Goal: Task Accomplishment & Management: Use online tool/utility

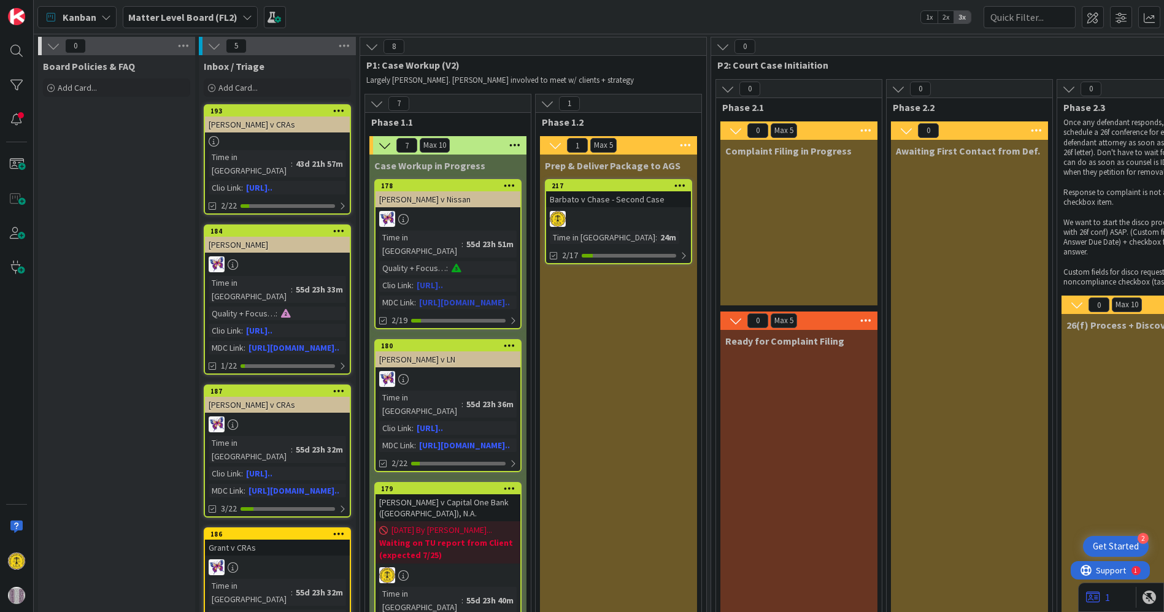
click at [451, 206] on div "[PERSON_NAME] v Nissan" at bounding box center [447, 199] width 145 height 16
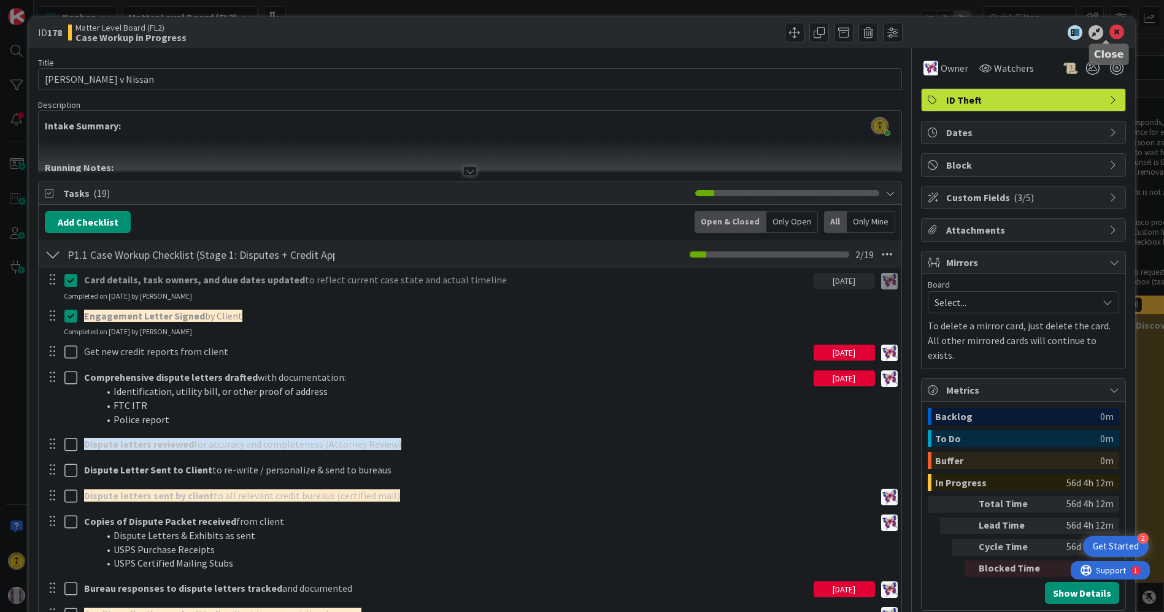
click at [1109, 34] on icon at bounding box center [1116, 32] width 15 height 15
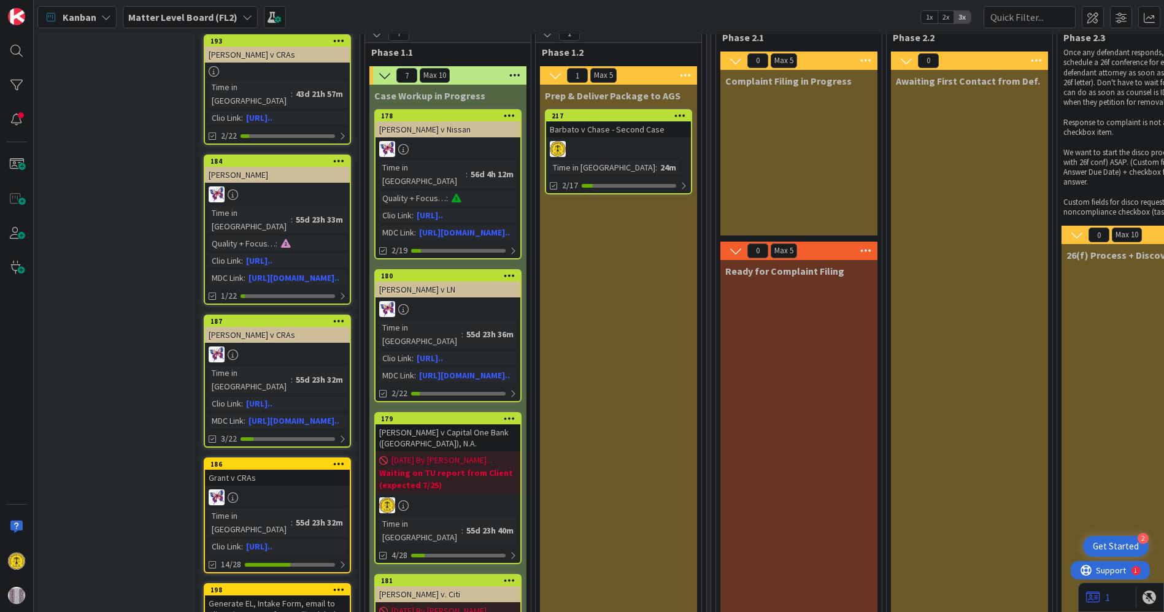
scroll to position [68, 0]
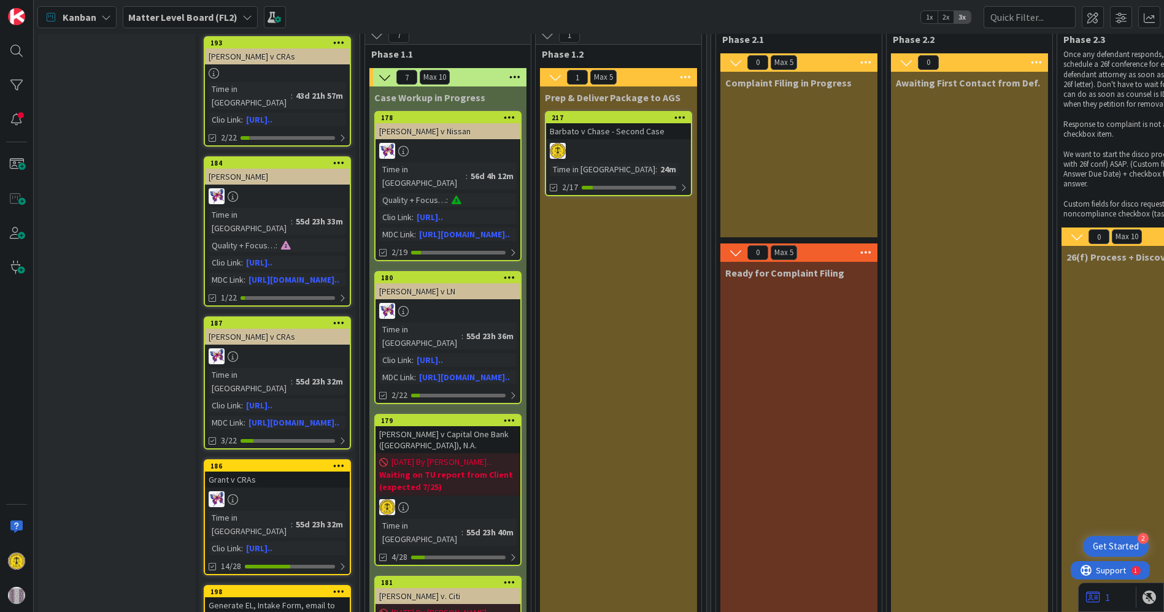
click at [599, 144] on div at bounding box center [618, 151] width 145 height 16
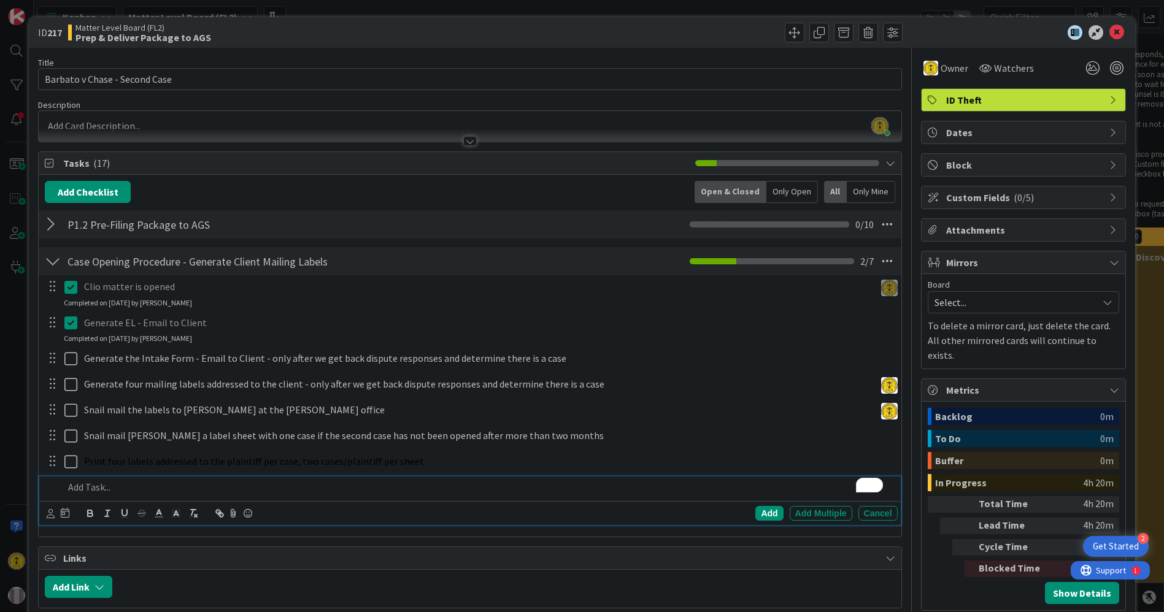
click at [169, 121] on div "[PERSON_NAME] just joined" at bounding box center [470, 126] width 862 height 31
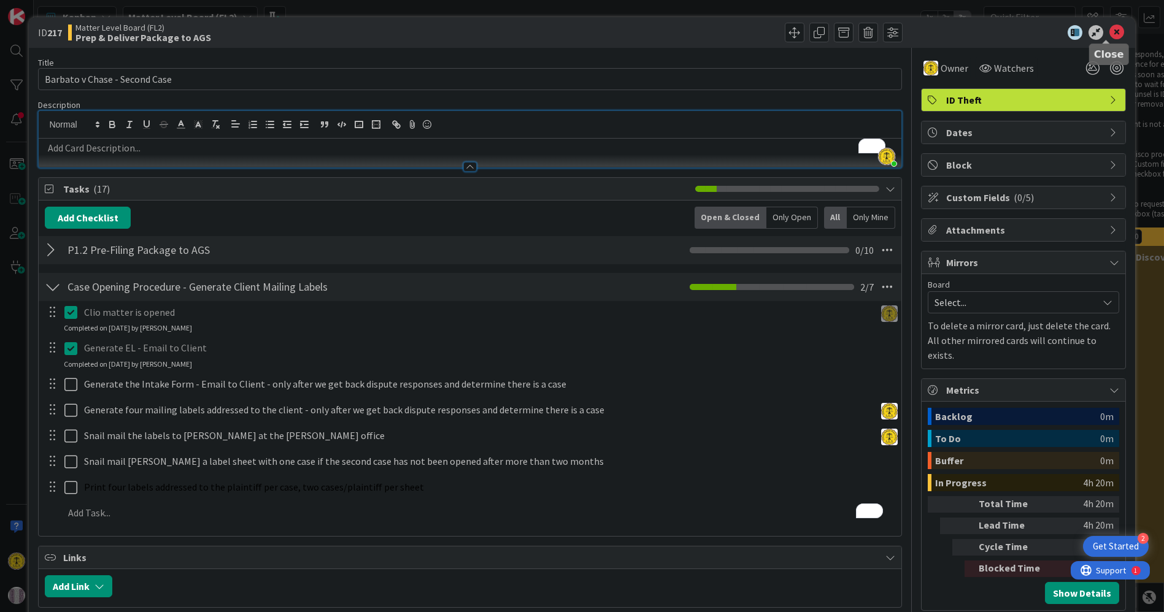
click at [1109, 34] on icon at bounding box center [1116, 32] width 15 height 15
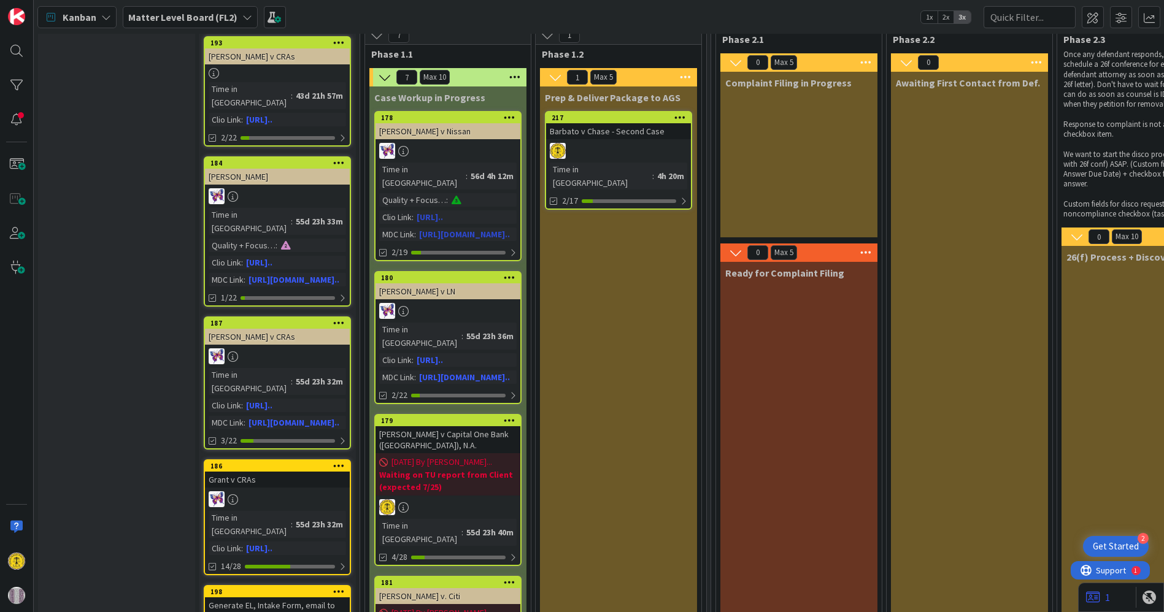
click at [467, 169] on div "56d 4h 12m" at bounding box center [491, 175] width 49 height 13
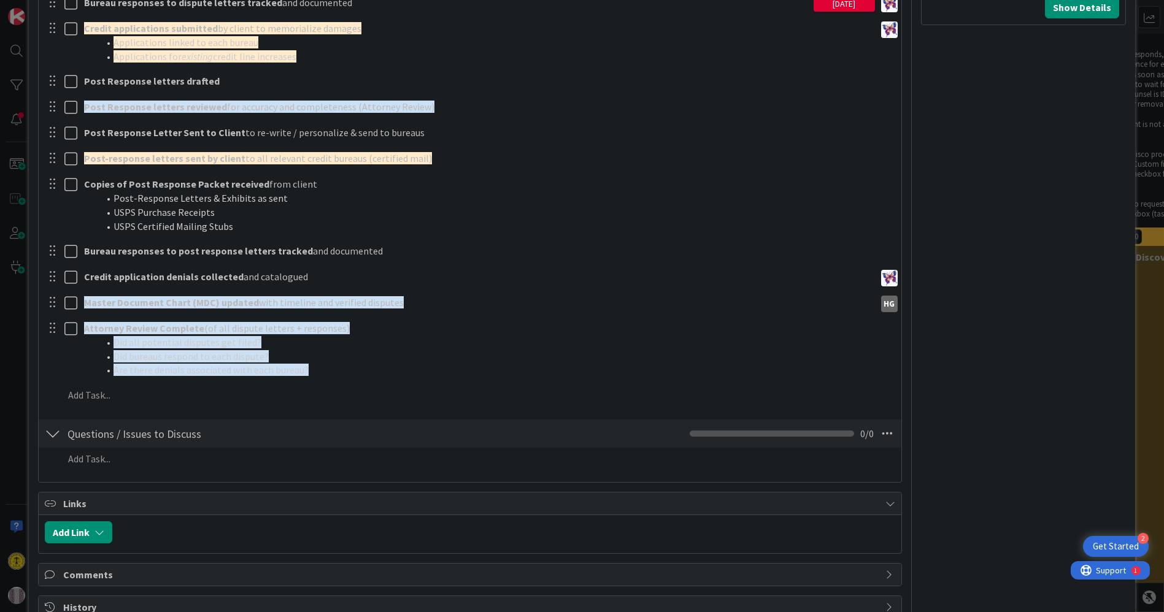
scroll to position [615, 0]
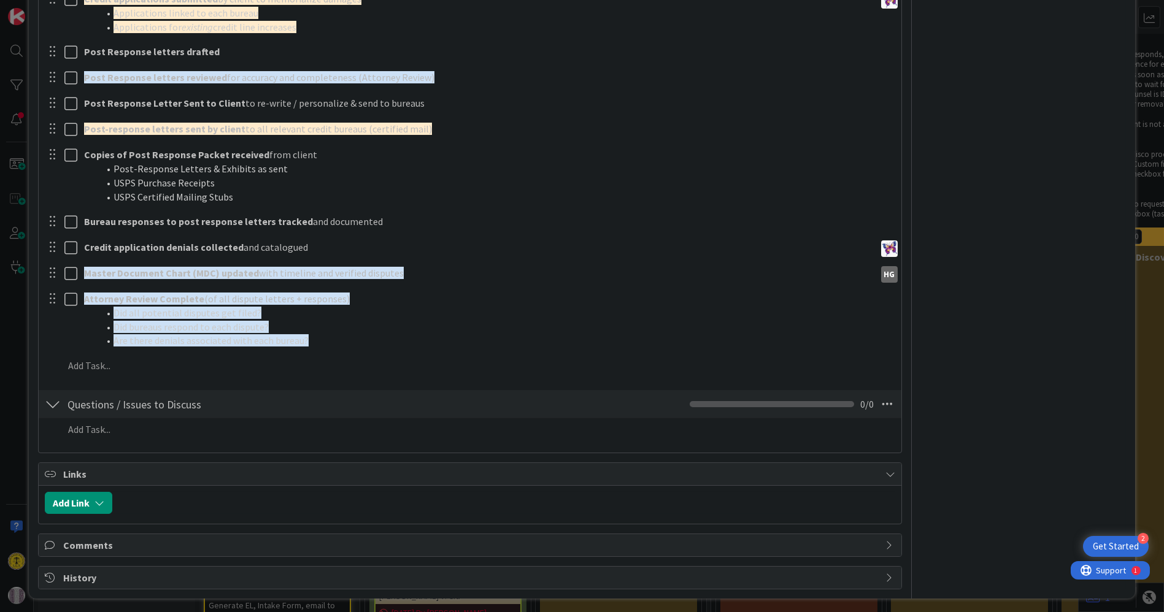
click at [885, 472] on icon at bounding box center [890, 474] width 10 height 10
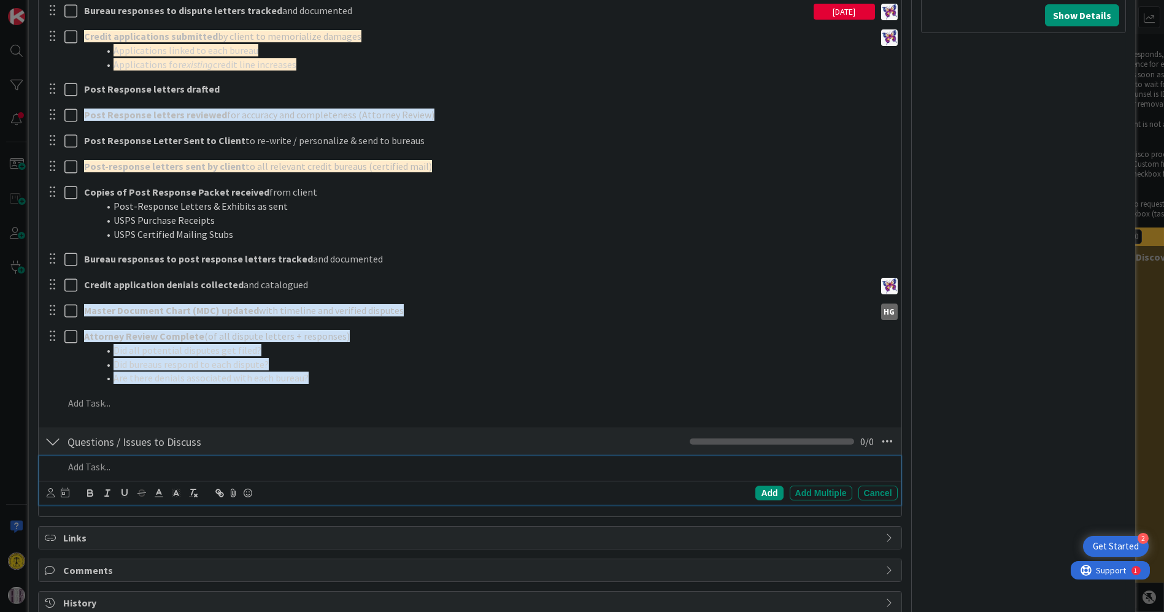
click at [885, 472] on div "Add Add Multiple Cancel" at bounding box center [469, 480] width 861 height 48
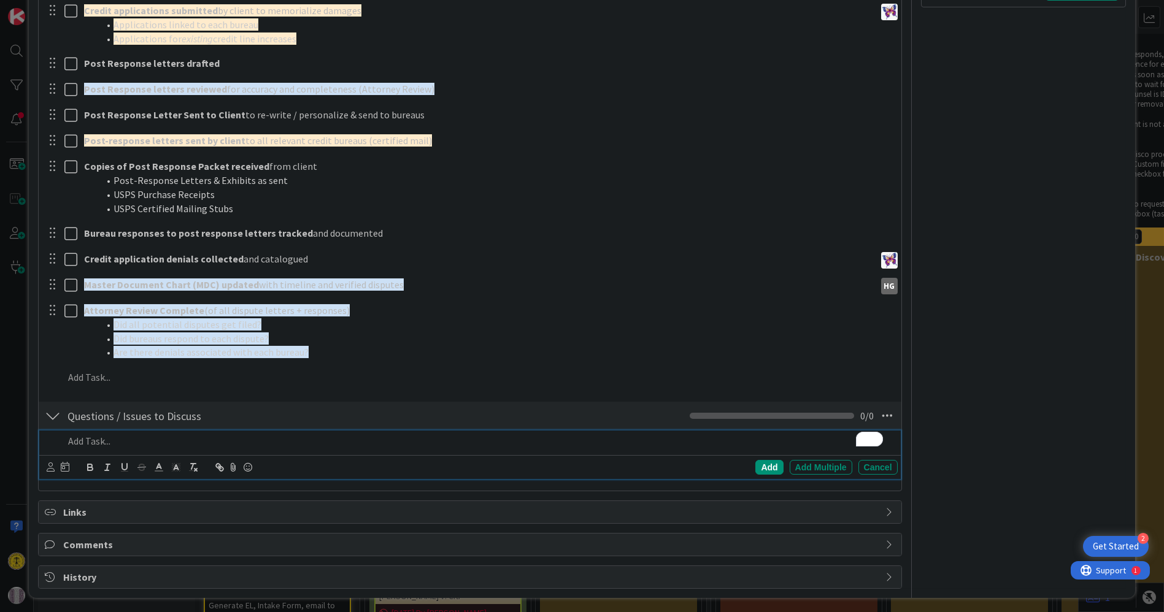
click at [885, 507] on icon at bounding box center [890, 512] width 10 height 10
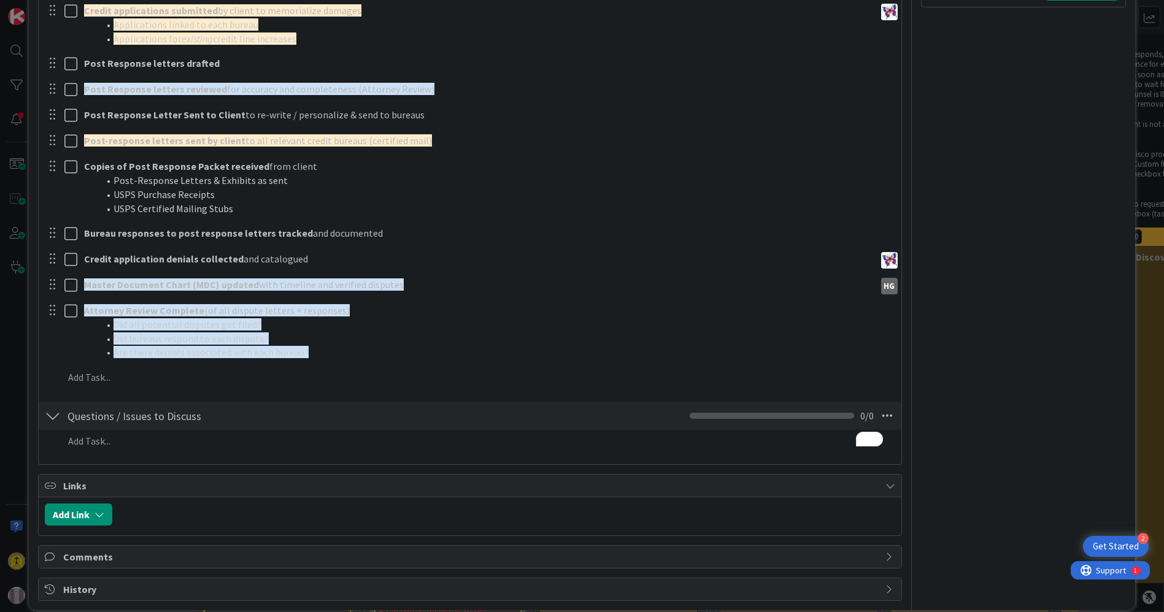
click at [885, 483] on icon at bounding box center [890, 486] width 10 height 10
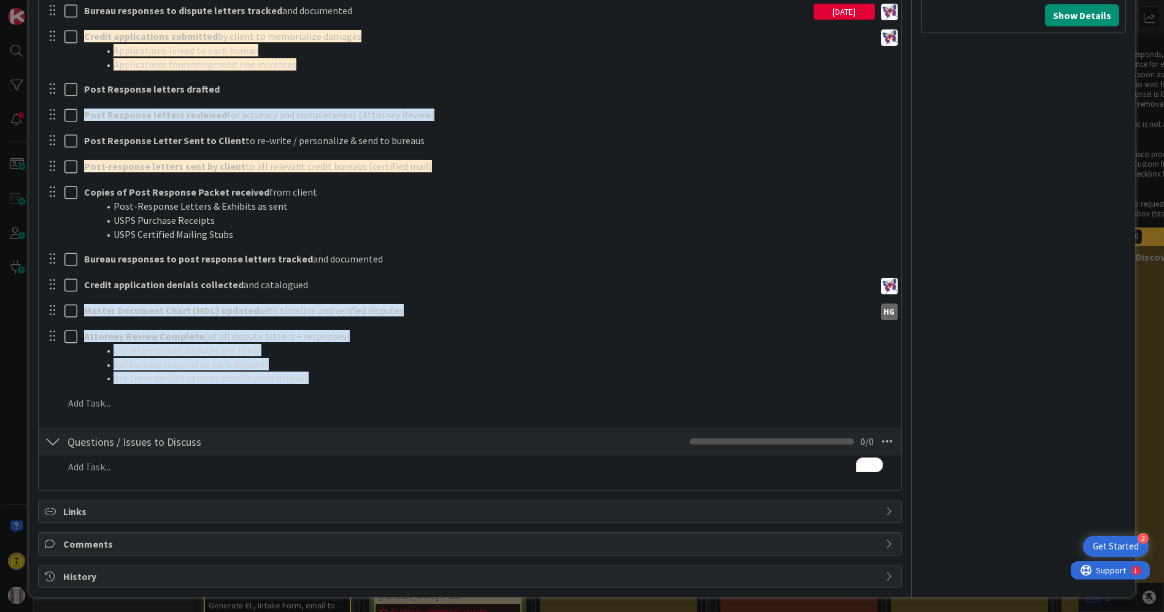
click at [885, 508] on icon at bounding box center [890, 512] width 10 height 10
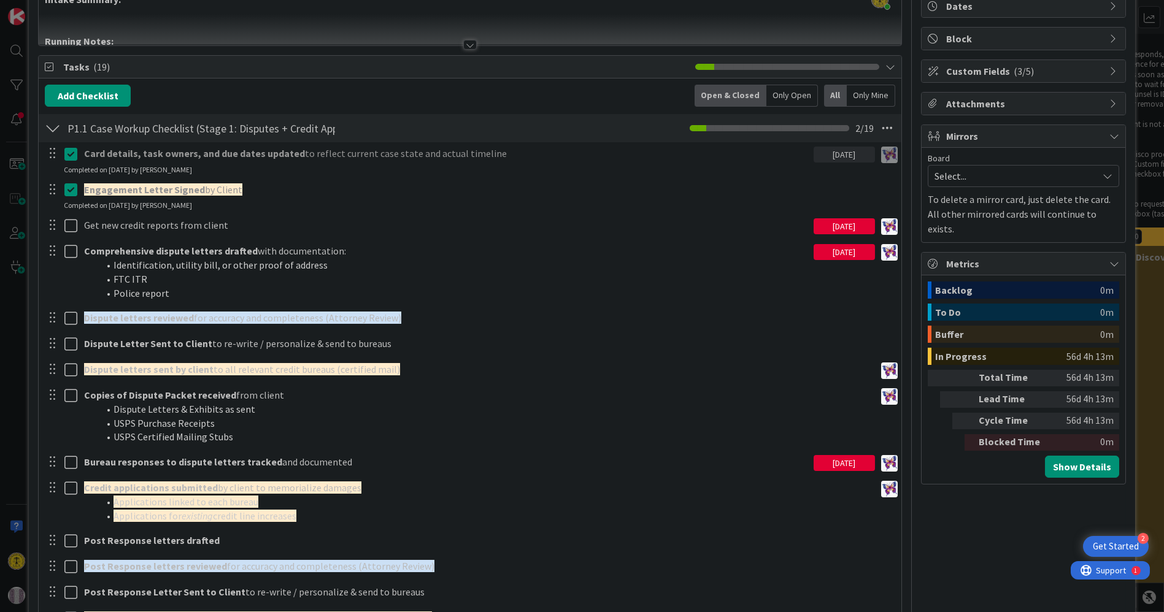
scroll to position [0, 0]
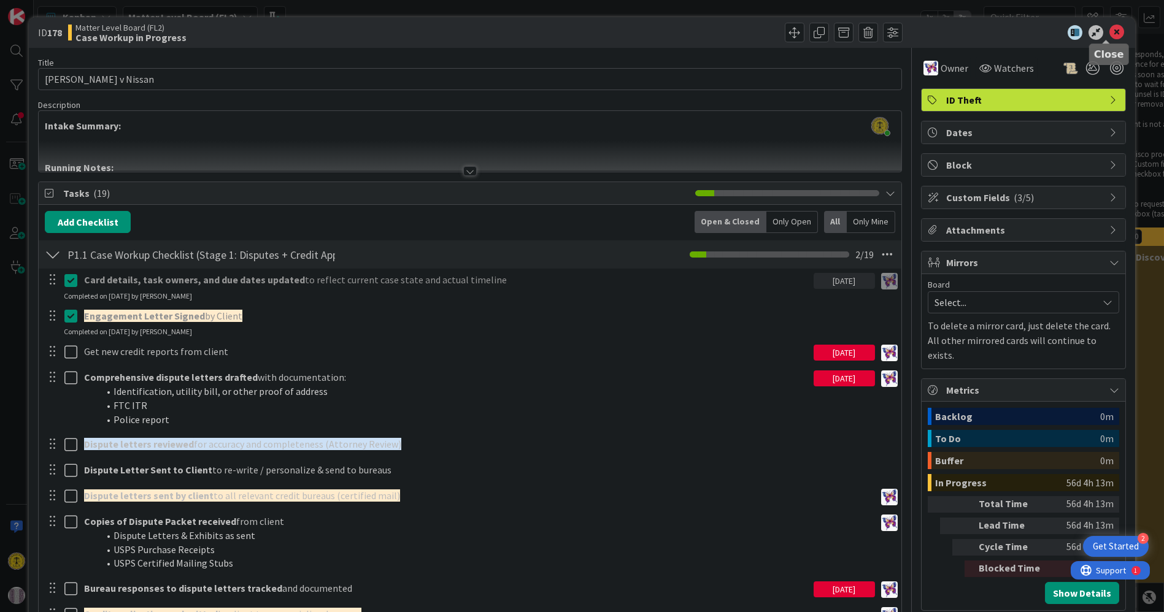
click at [1109, 30] on icon at bounding box center [1116, 32] width 15 height 15
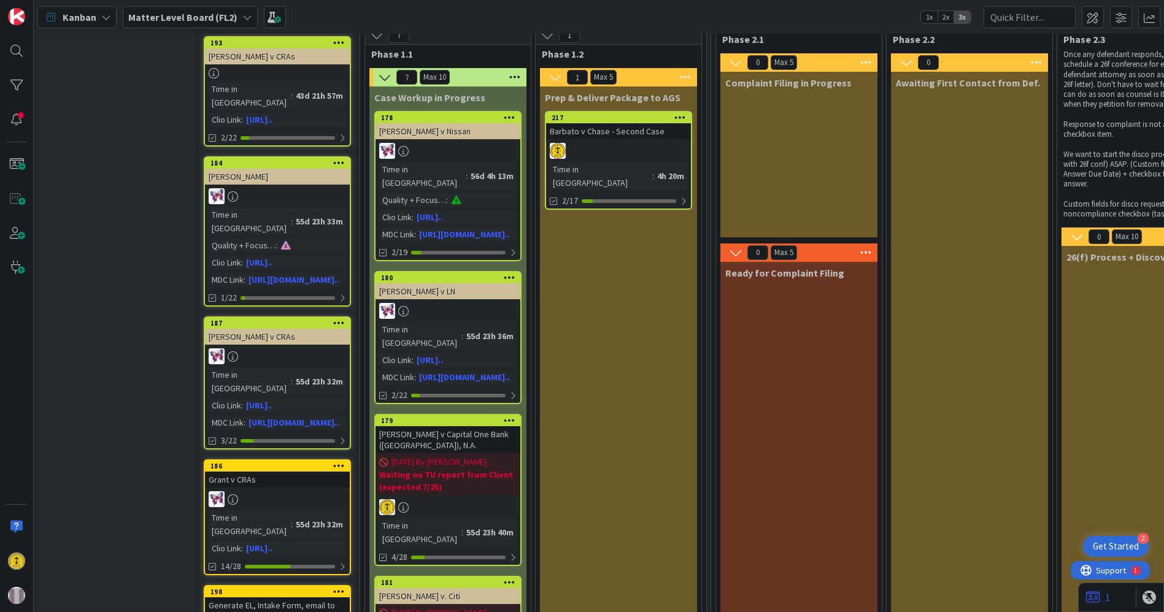
click at [615, 143] on div at bounding box center [618, 151] width 145 height 16
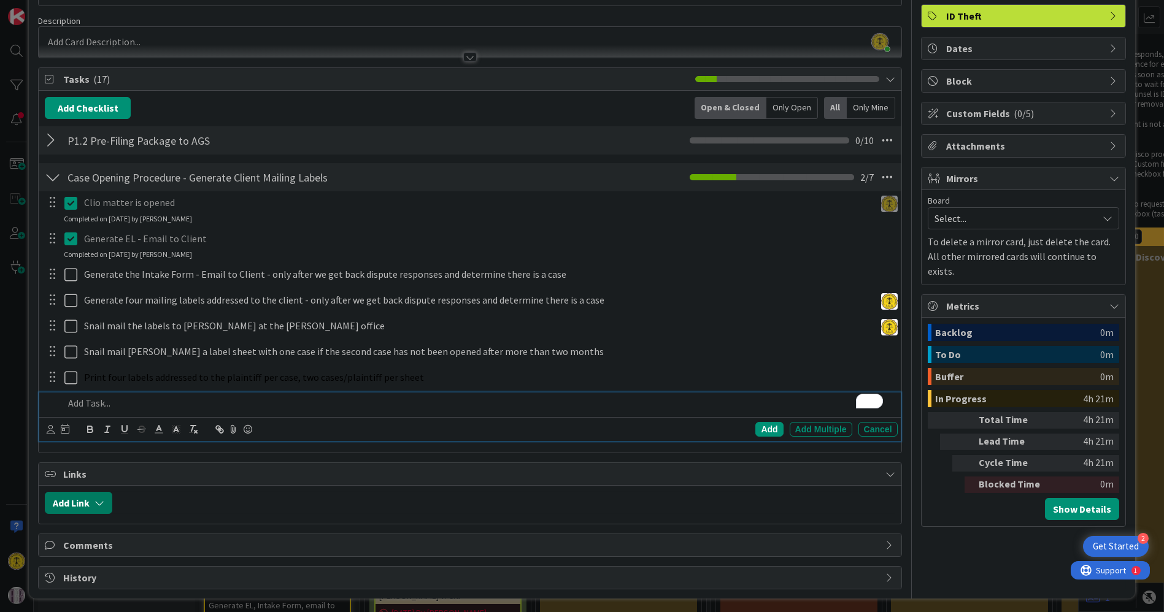
click at [93, 505] on button "Add Link" at bounding box center [78, 503] width 67 height 22
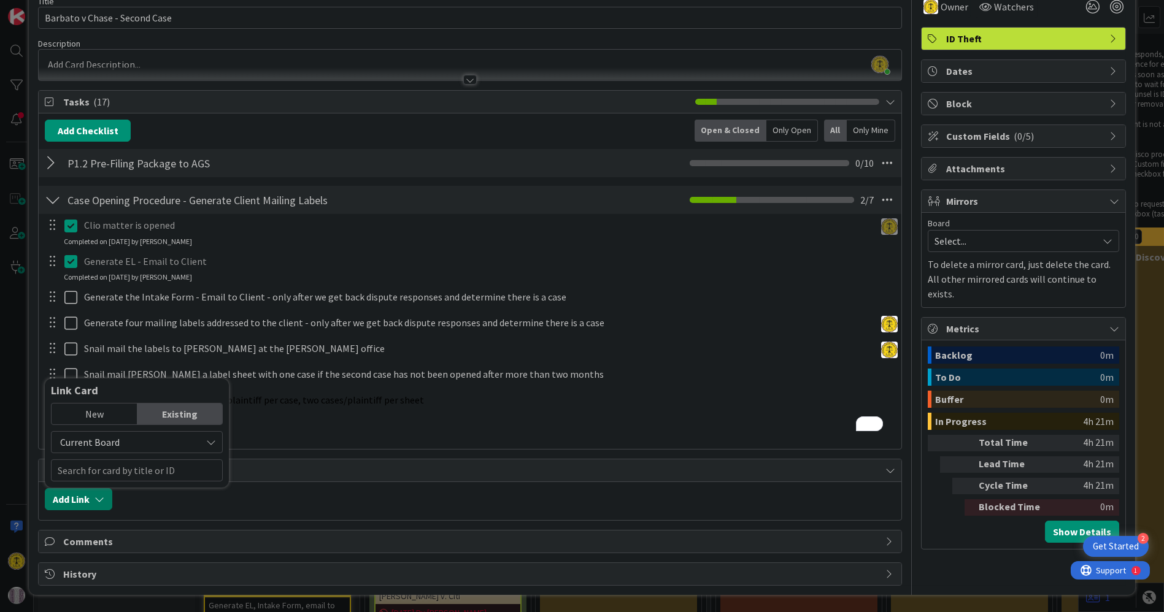
scroll to position [58, 0]
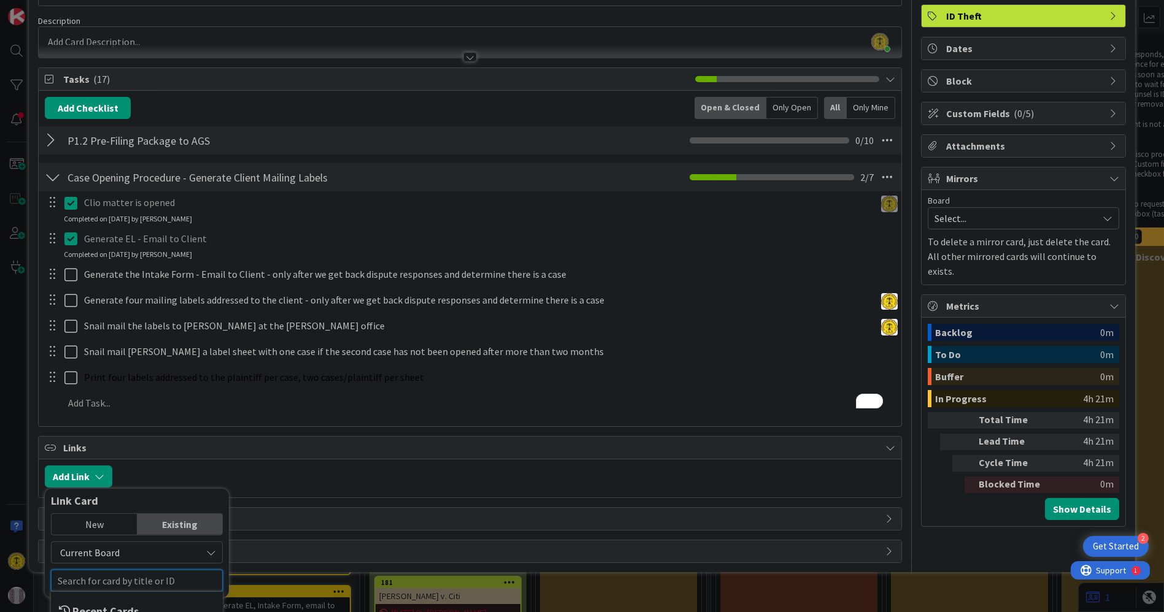
click at [126, 471] on div "Add Link Link Card New Existing Current Board Recent Cards Tasks Across Firm (F…" at bounding box center [470, 477] width 850 height 22
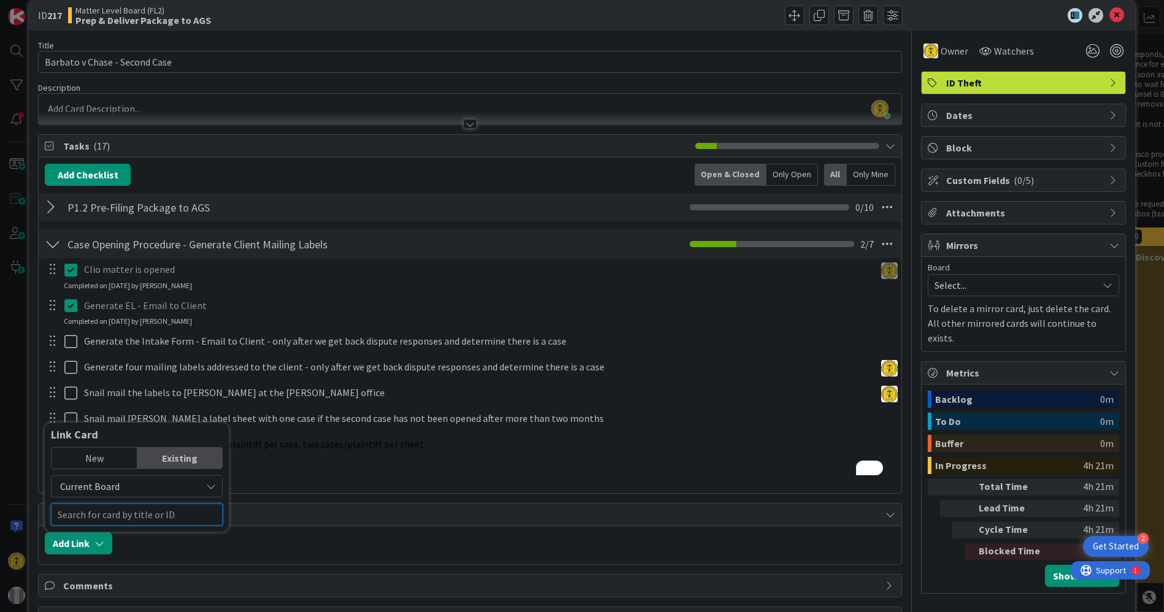
scroll to position [0, 0]
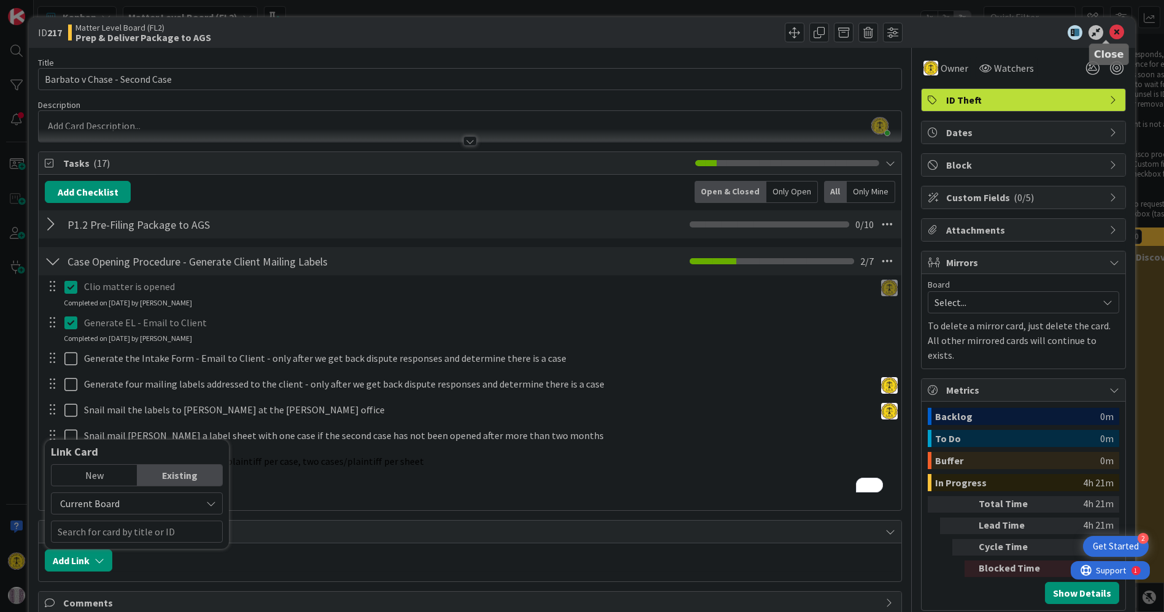
click at [1109, 28] on icon at bounding box center [1116, 32] width 15 height 15
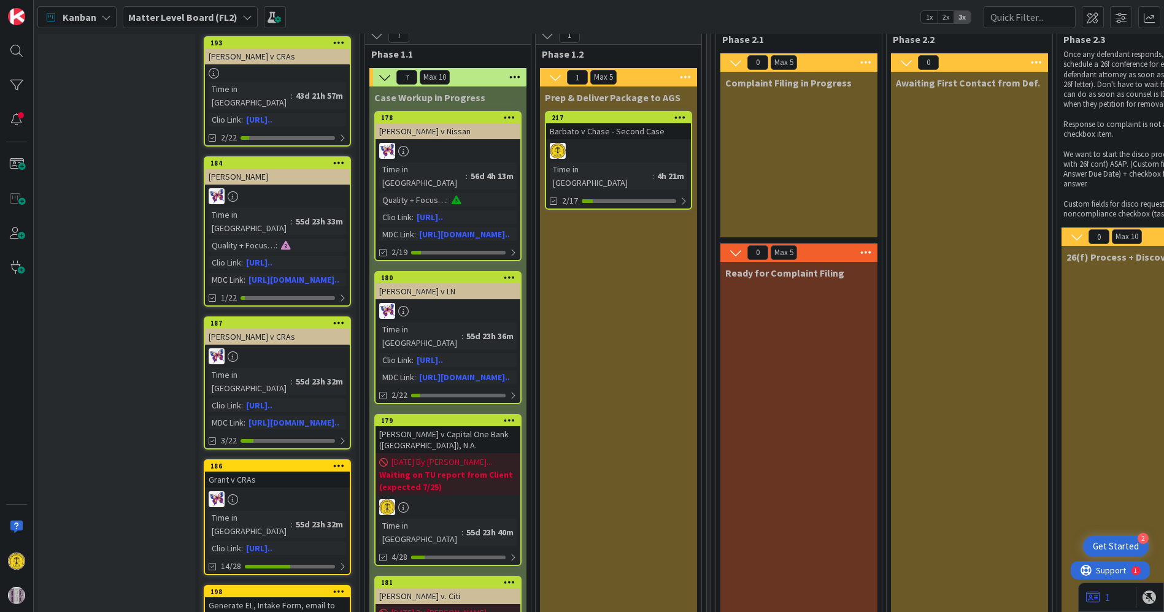
click at [610, 144] on div at bounding box center [618, 151] width 145 height 16
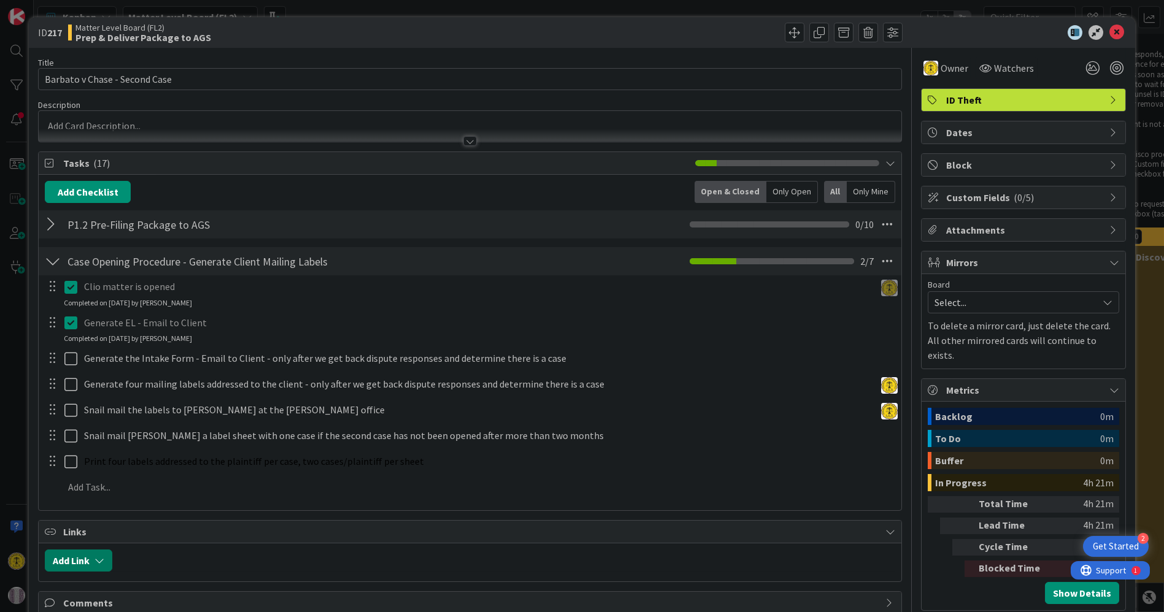
click at [85, 559] on button "Add Link" at bounding box center [78, 561] width 67 height 22
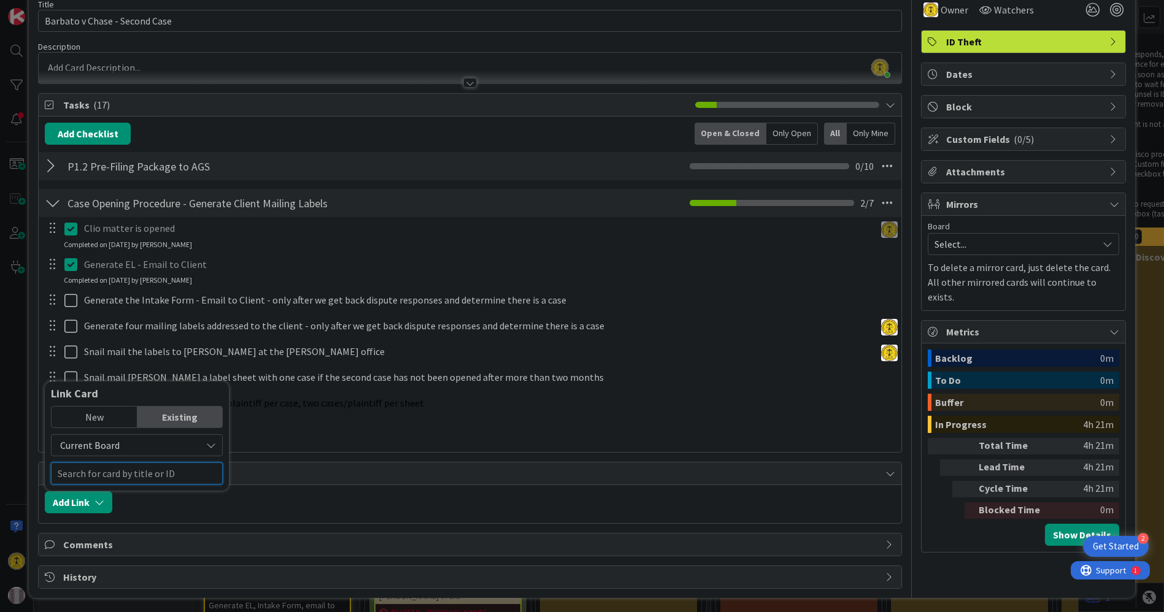
click at [136, 472] on input "text" at bounding box center [137, 474] width 172 height 22
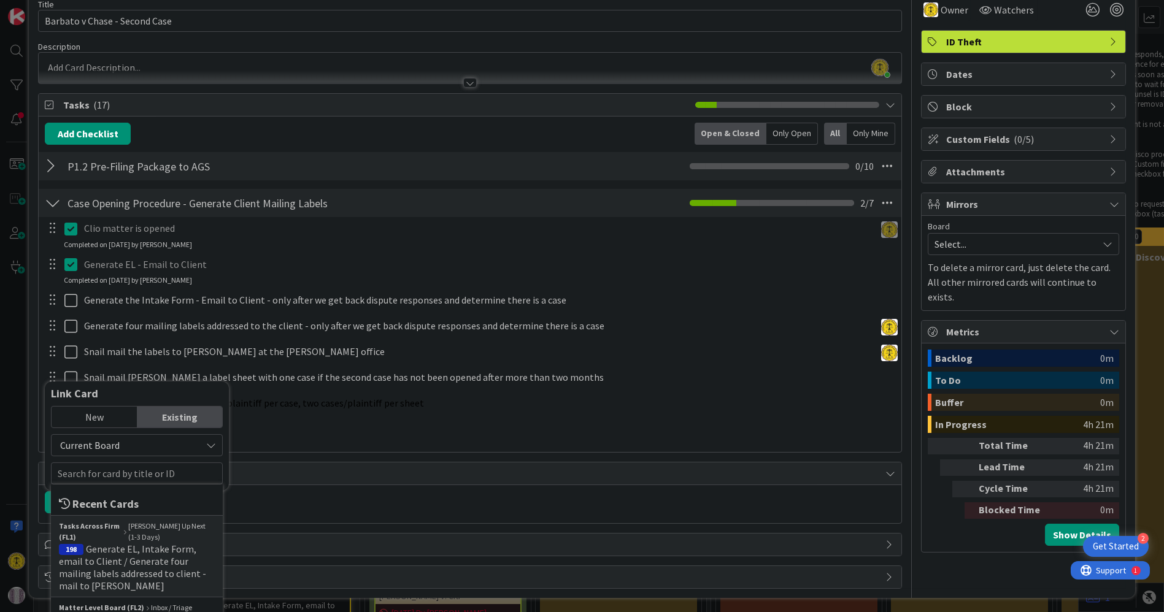
click at [303, 518] on div "Add Link Link Card New Existing Current Board Recent Cards Tasks Across Firm (F…" at bounding box center [470, 504] width 862 height 38
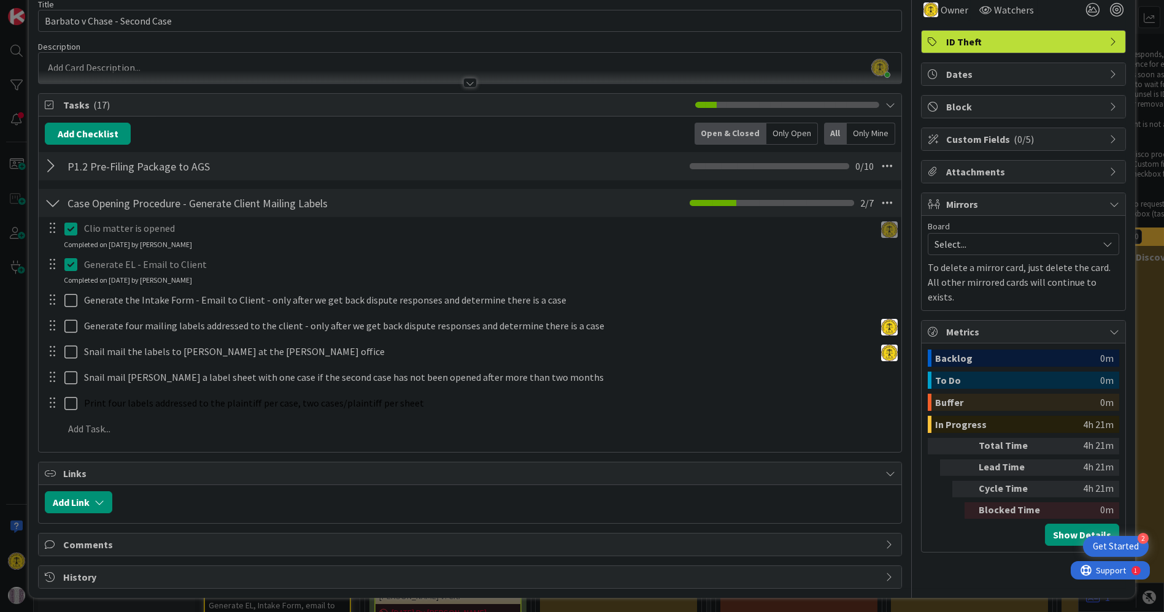
click at [106, 471] on span "Links" at bounding box center [470, 473] width 815 height 15
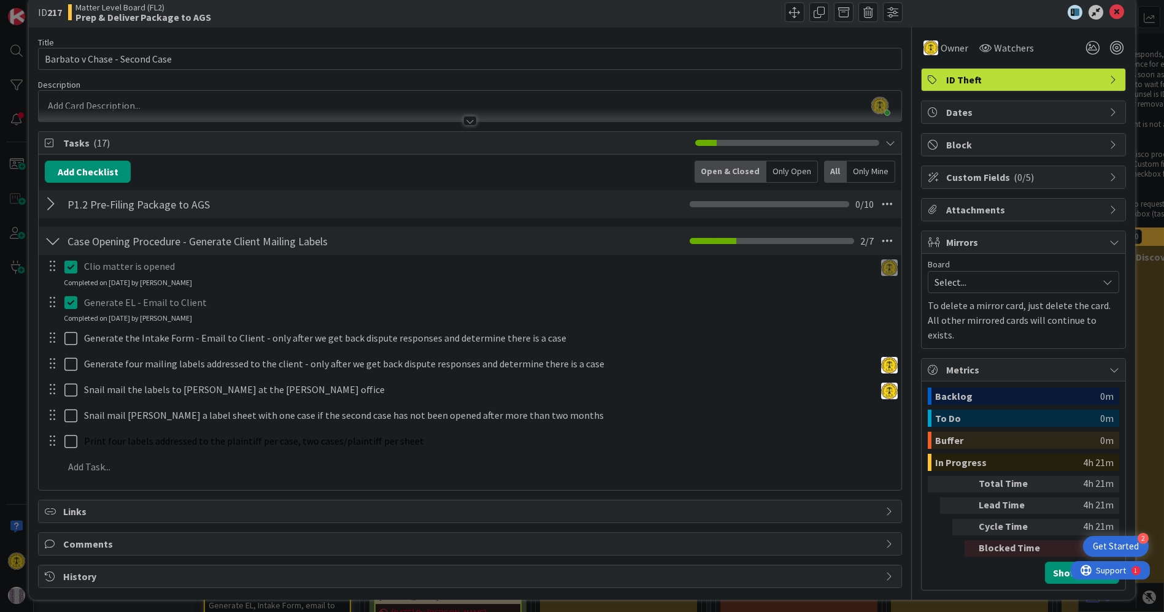
click at [91, 509] on span "Links" at bounding box center [470, 511] width 815 height 15
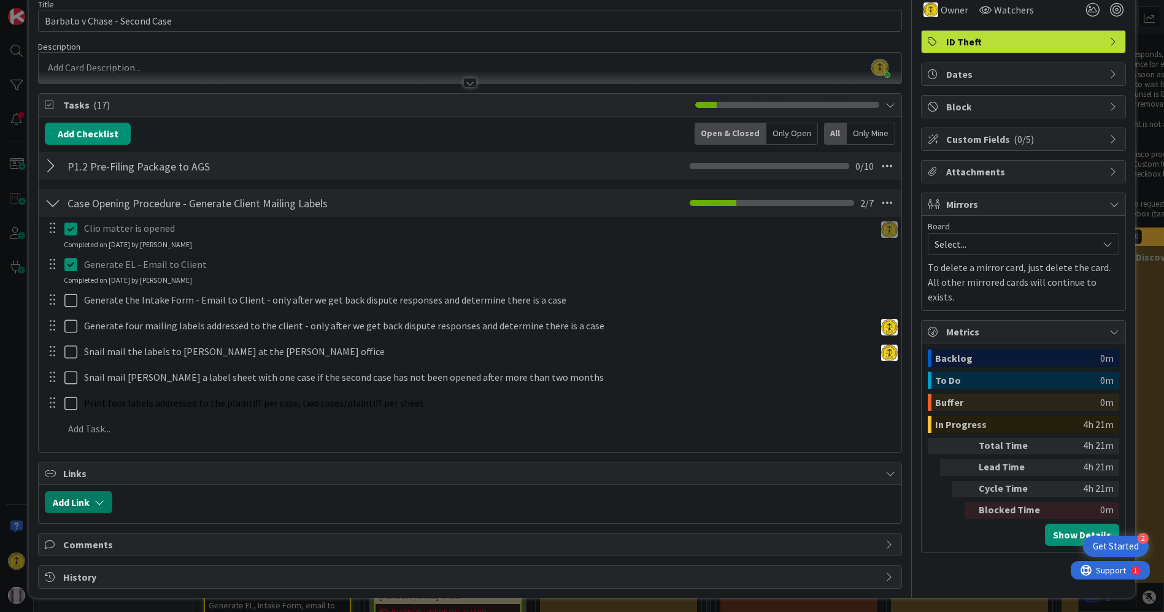
click at [105, 504] on button "Add Link" at bounding box center [78, 502] width 67 height 22
click at [202, 442] on div "Current Board" at bounding box center [137, 445] width 172 height 22
click at [91, 414] on div "New" at bounding box center [94, 417] width 85 height 21
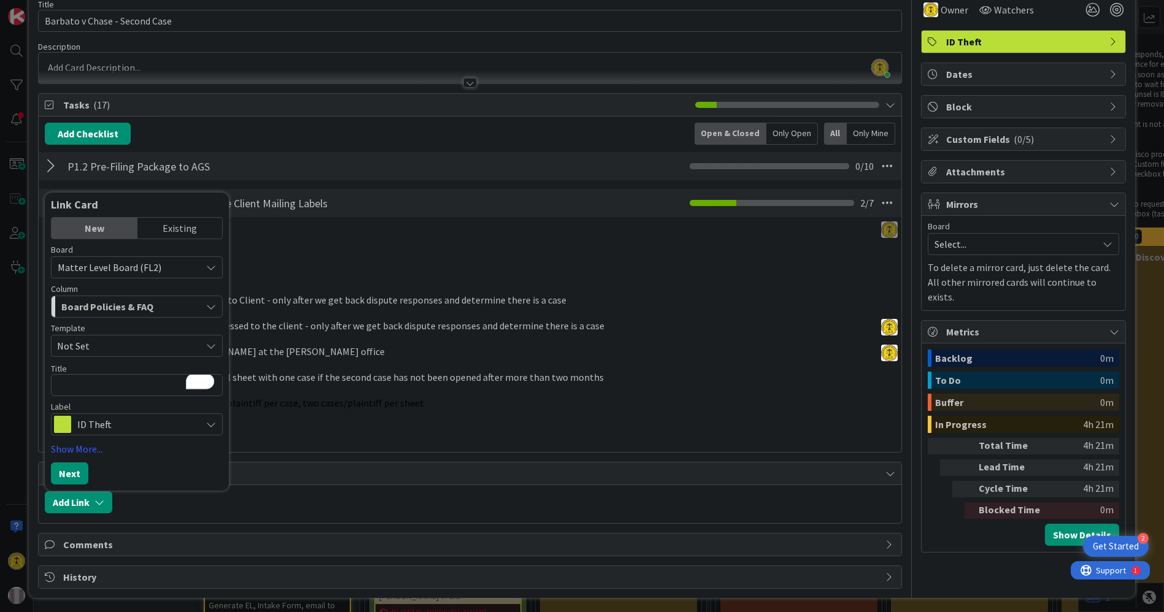
click at [428, 453] on div "Title 30 / 128 Barbato v Chase - Second Case Description [PERSON_NAME] just joi…" at bounding box center [469, 289] width 863 height 599
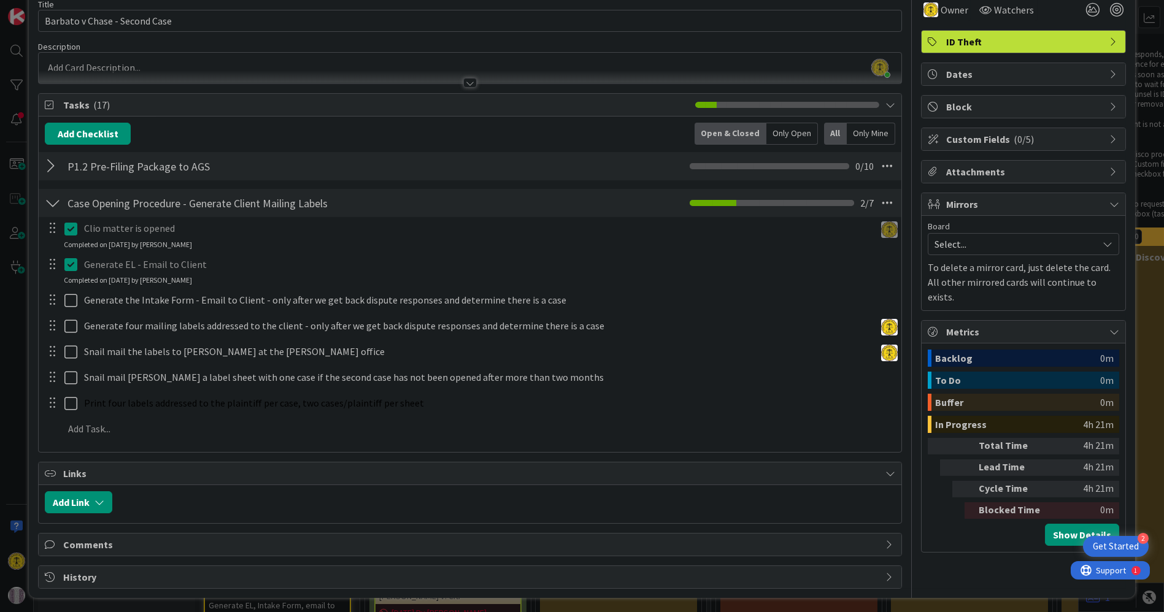
click at [885, 469] on icon at bounding box center [890, 474] width 10 height 10
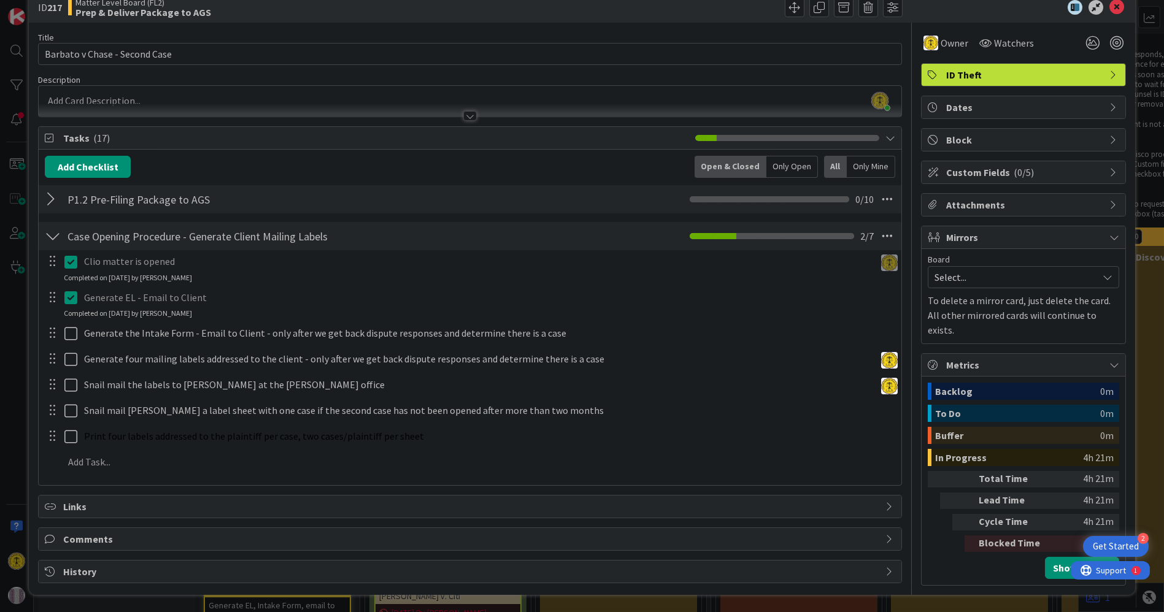
scroll to position [20, 0]
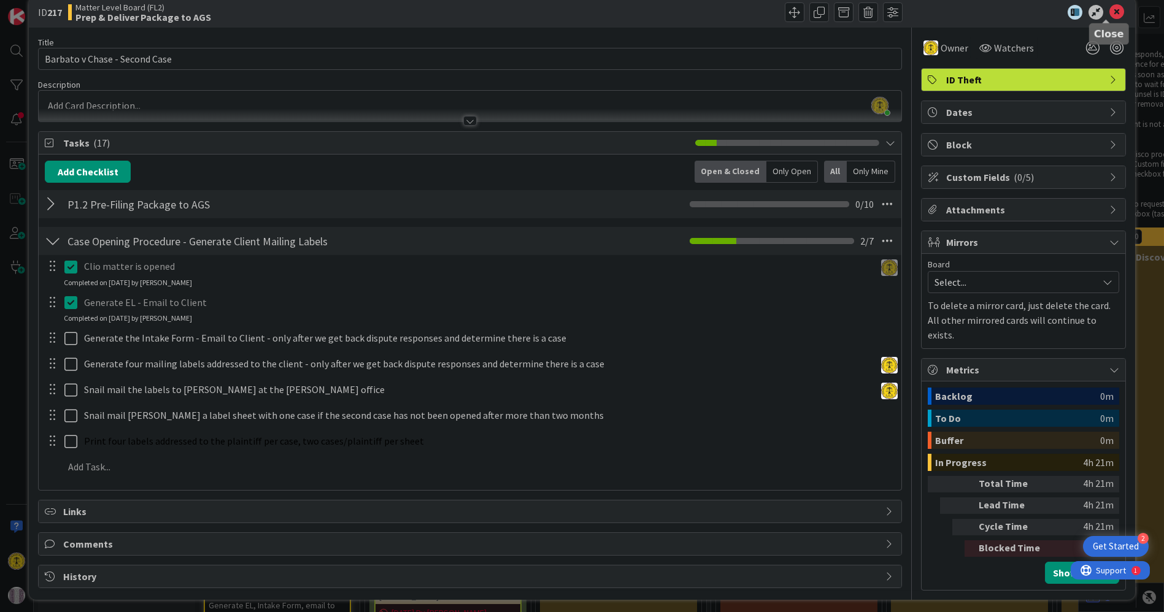
click at [1109, 9] on icon at bounding box center [1116, 12] width 15 height 15
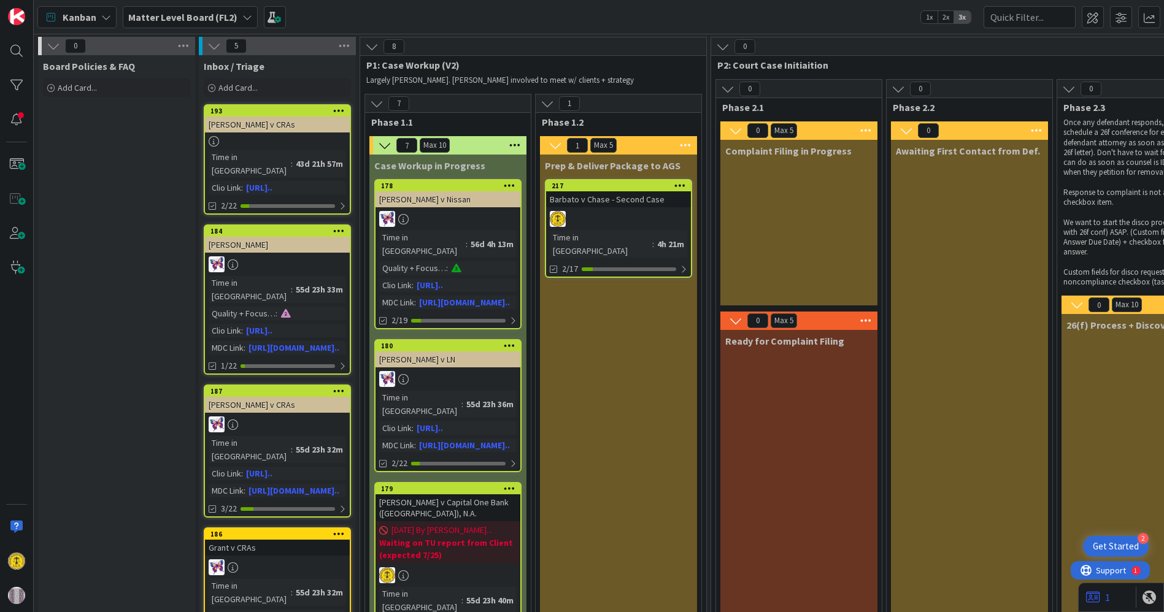
click at [618, 24] on div "Kanban My Zone Organization Select a single board Kanban List (Bulk Actions) Me…" at bounding box center [599, 17] width 1130 height 34
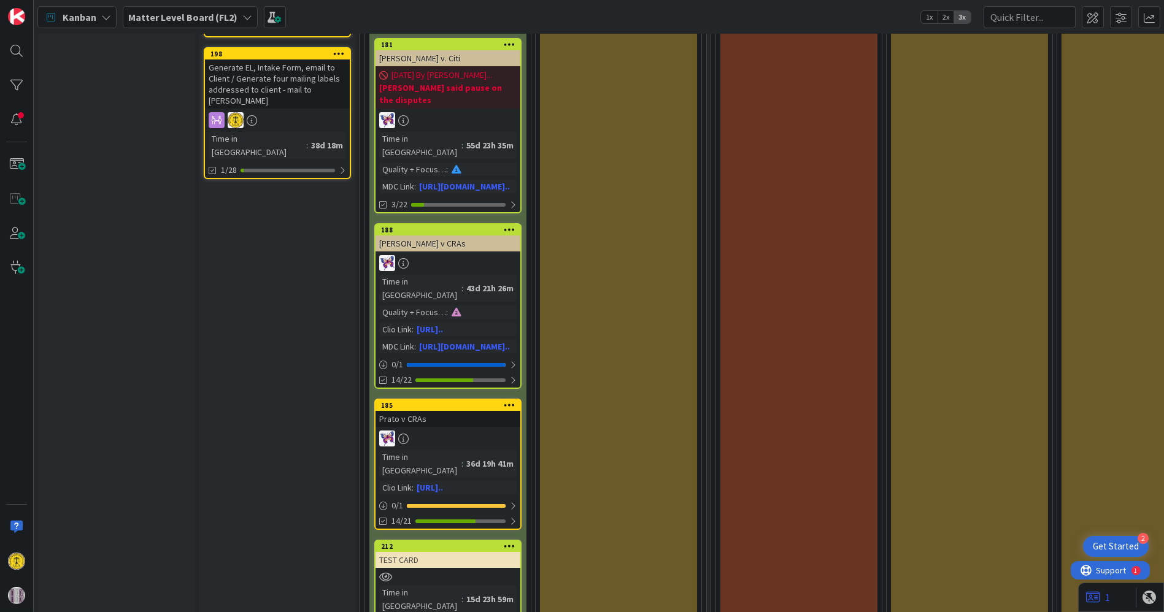
scroll to position [613, 0]
